Goal: Navigation & Orientation: Find specific page/section

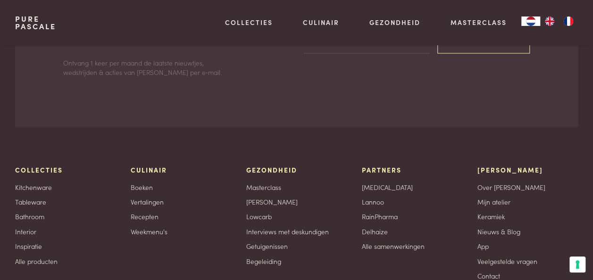
scroll to position [2732, 0]
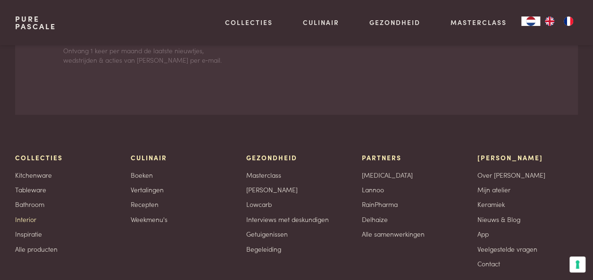
click at [30, 215] on link "Interior" at bounding box center [25, 220] width 21 height 10
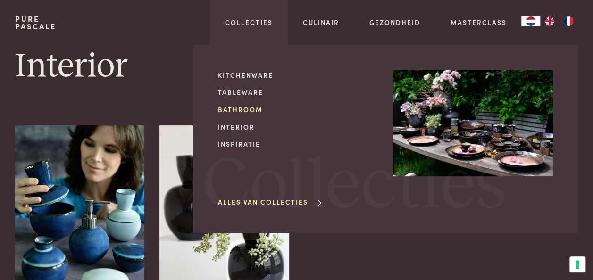
click at [245, 110] on link "Bathroom" at bounding box center [298, 110] width 160 height 10
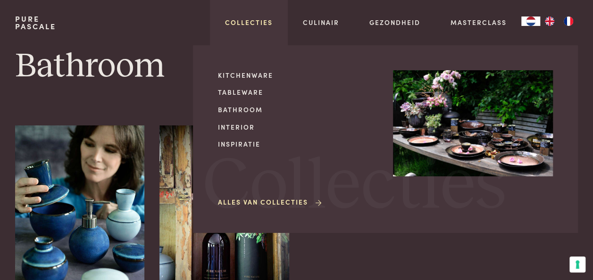
click at [262, 25] on link "Collecties" at bounding box center [249, 22] width 48 height 10
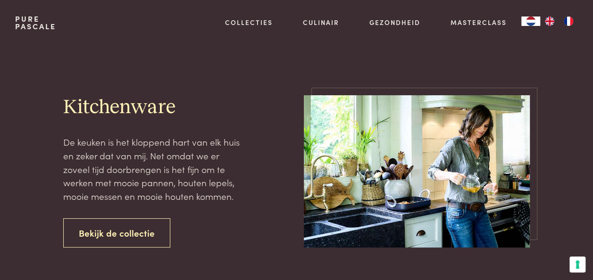
click at [566, 240] on div "Kitchenware De keuken is het kloppend hart van elk huis en zeker dat van mij. N…" at bounding box center [296, 171] width 563 height 152
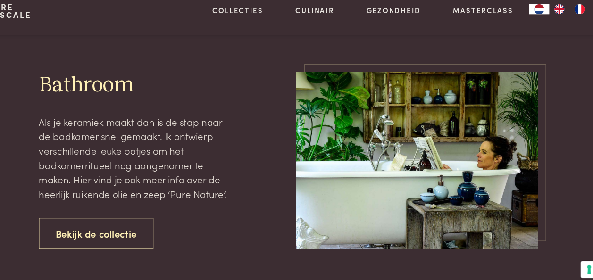
scroll to position [534, 0]
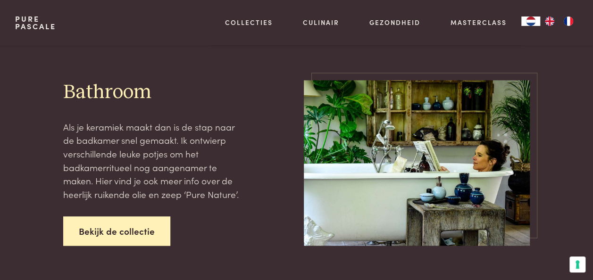
drag, startPoint x: 140, startPoint y: 218, endPoint x: 117, endPoint y: 219, distance: 22.7
click at [117, 219] on link "Bekijk de collectie" at bounding box center [116, 231] width 107 height 30
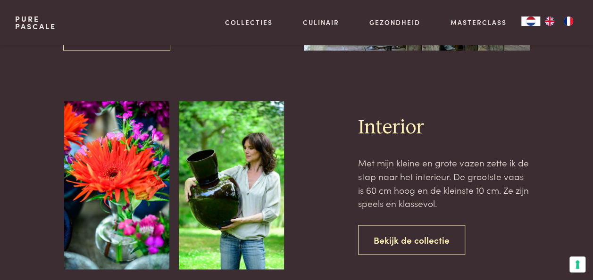
scroll to position [760, 0]
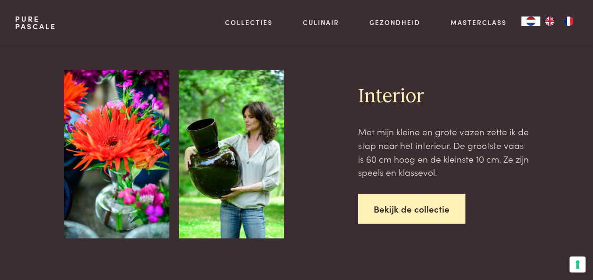
click at [405, 203] on link "Bekijk de collectie" at bounding box center [411, 209] width 107 height 30
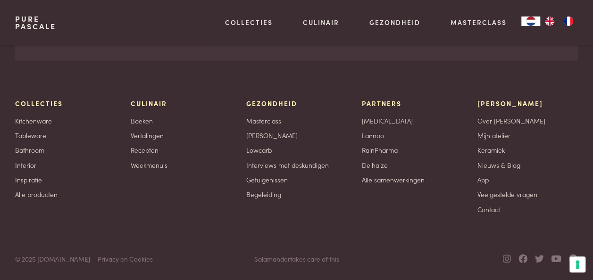
scroll to position [823, 0]
